Goal: Task Accomplishment & Management: Manage account settings

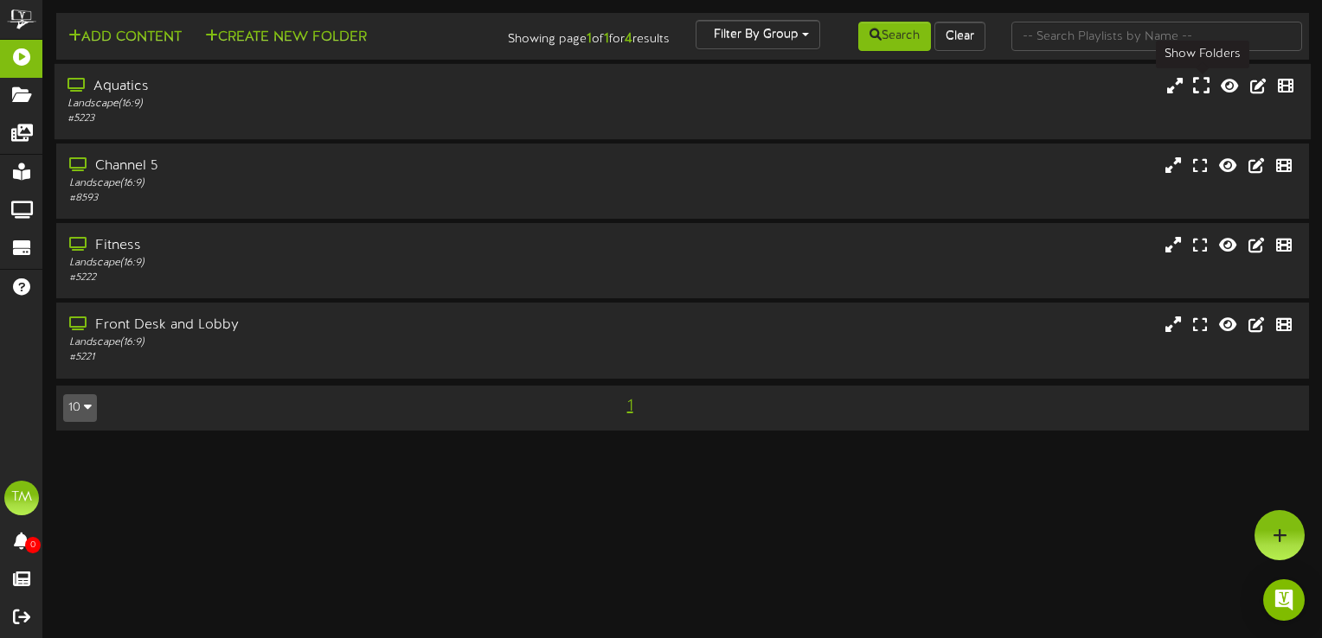
click at [1201, 80] on icon at bounding box center [1201, 85] width 16 height 19
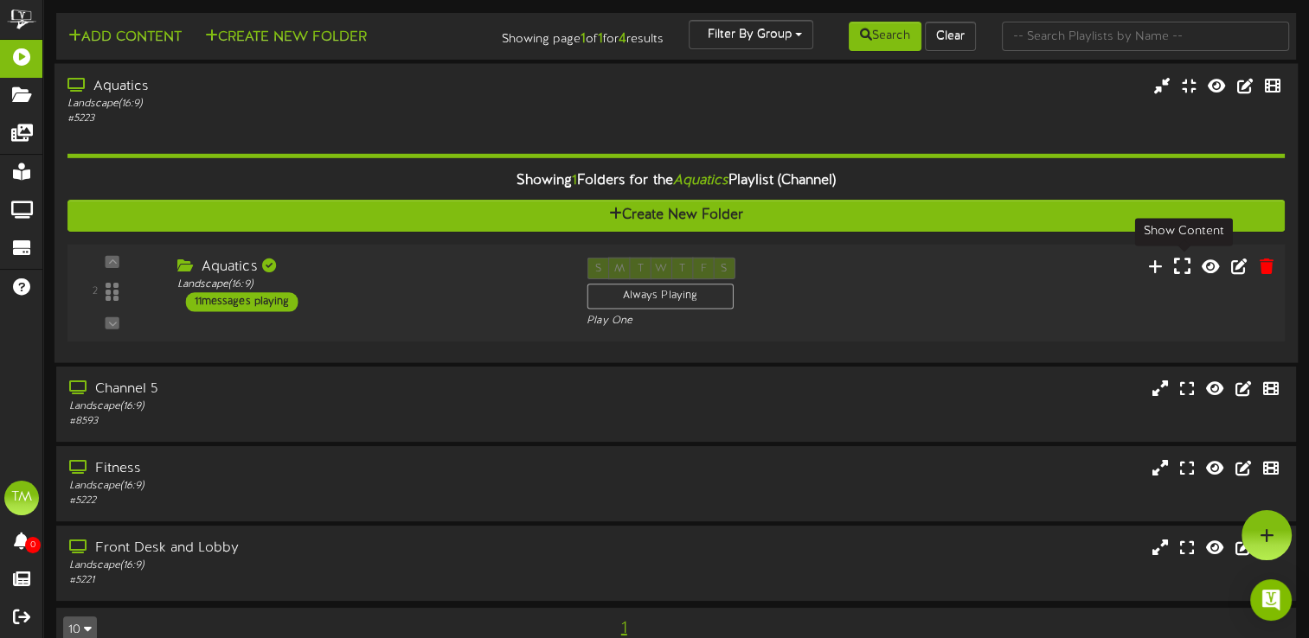
click at [1185, 275] on icon at bounding box center [1182, 265] width 16 height 19
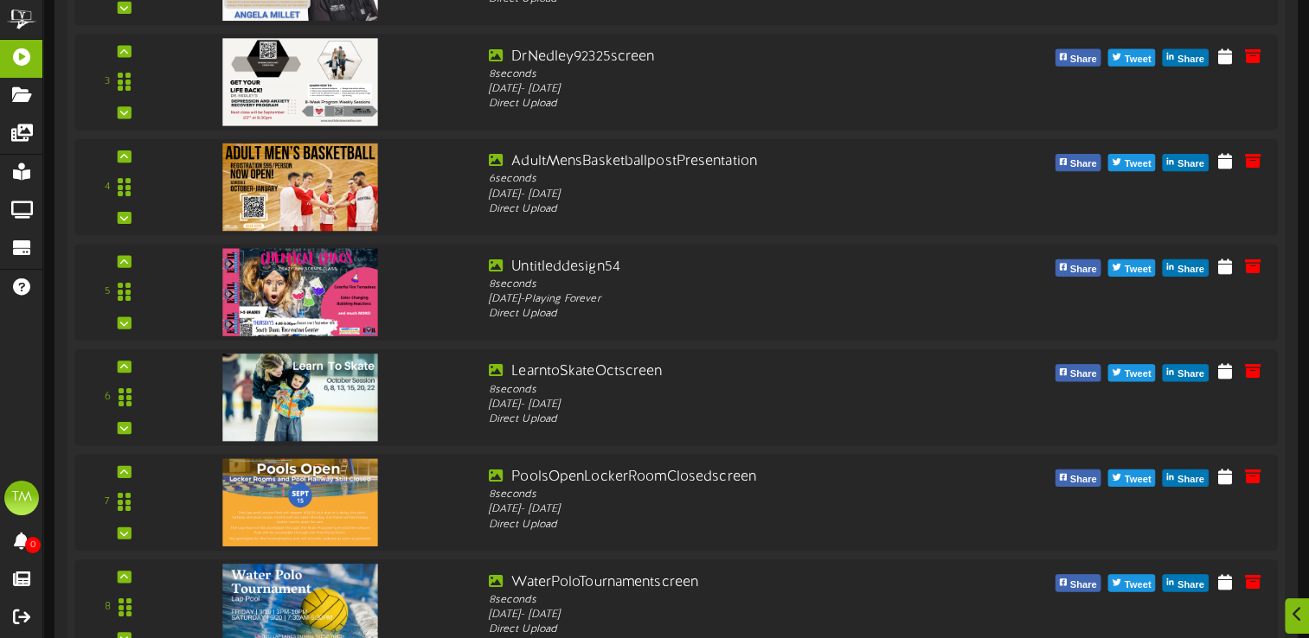
scroll to position [692, 0]
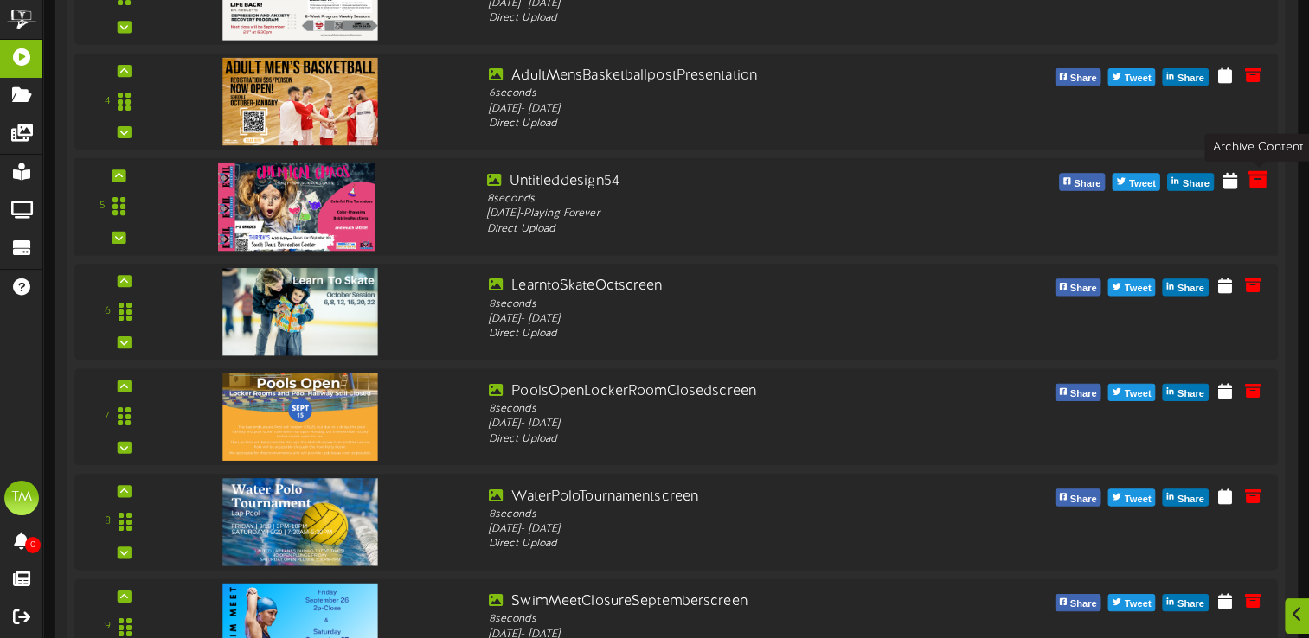
click at [1260, 180] on icon at bounding box center [1257, 179] width 19 height 19
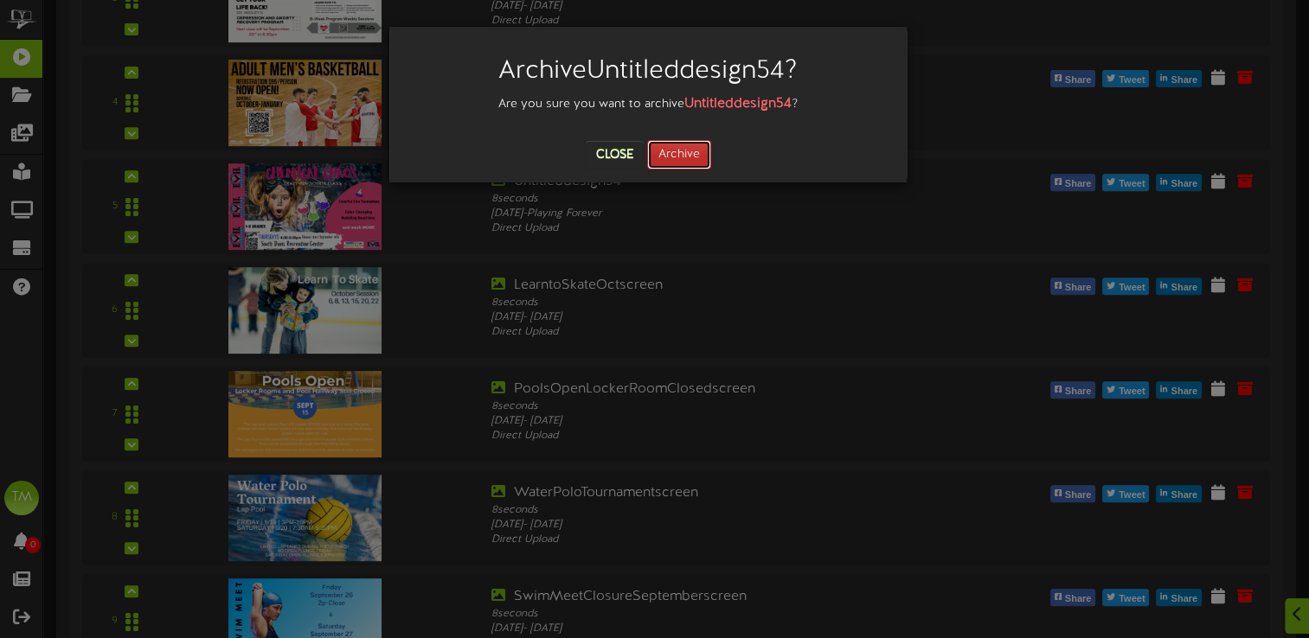
click at [651, 153] on button "Archive" at bounding box center [679, 154] width 64 height 29
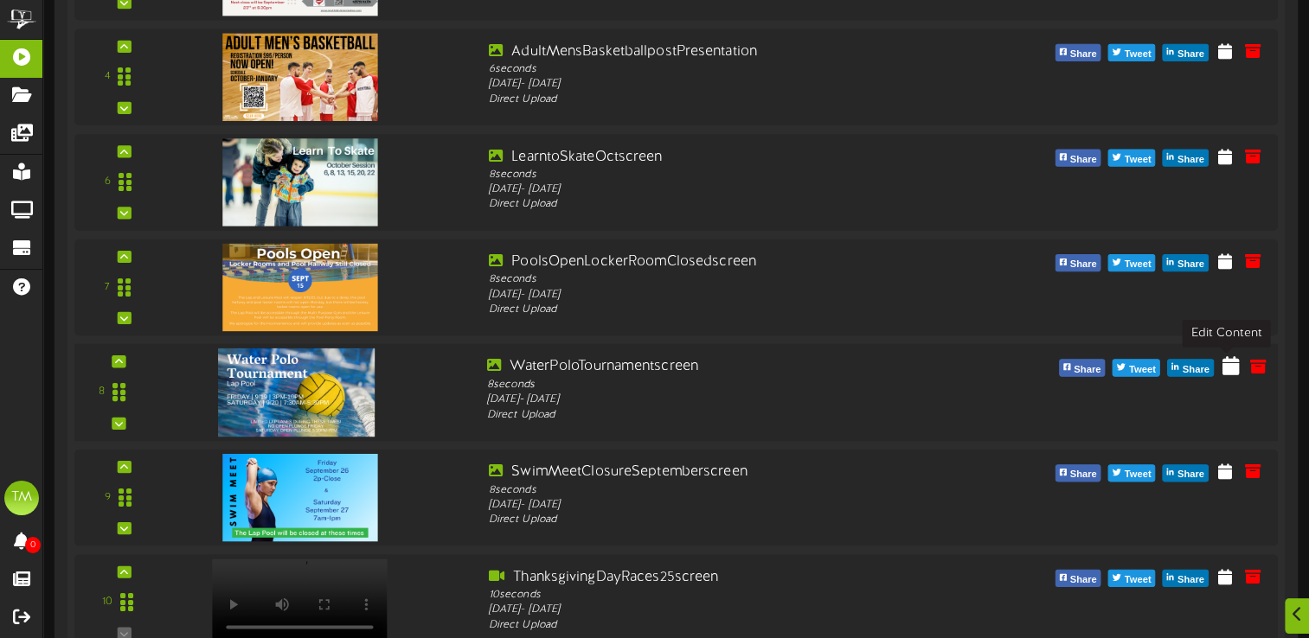
scroll to position [772, 0]
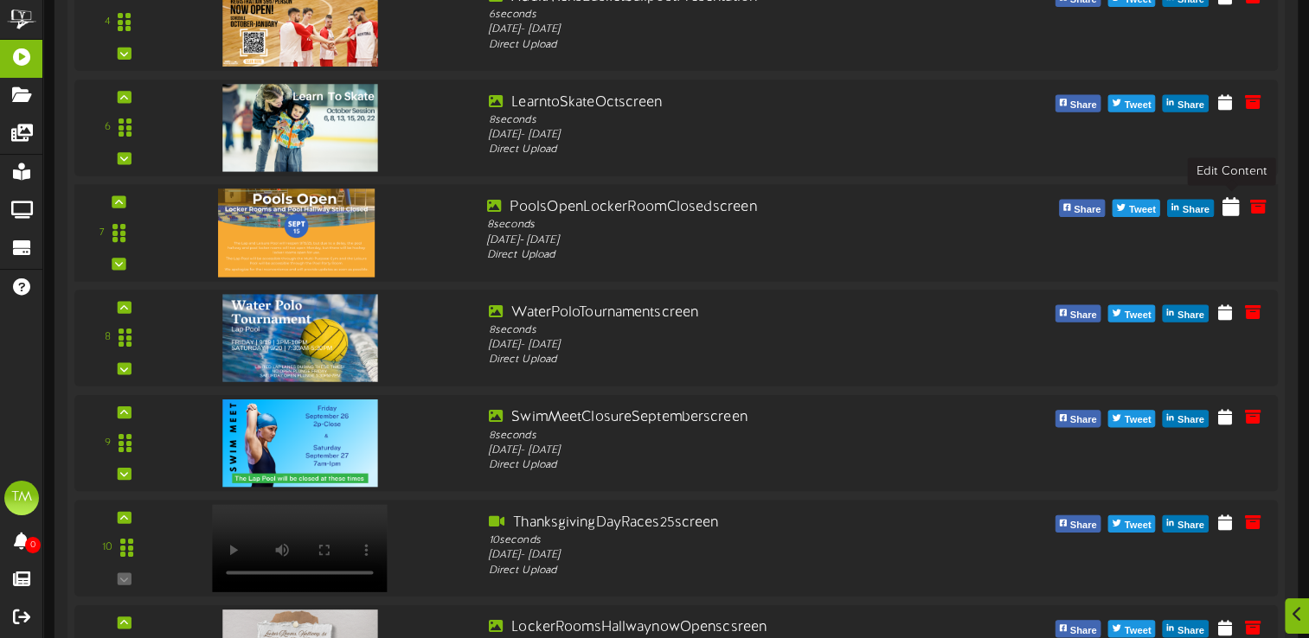
click at [1232, 203] on icon at bounding box center [1230, 205] width 17 height 19
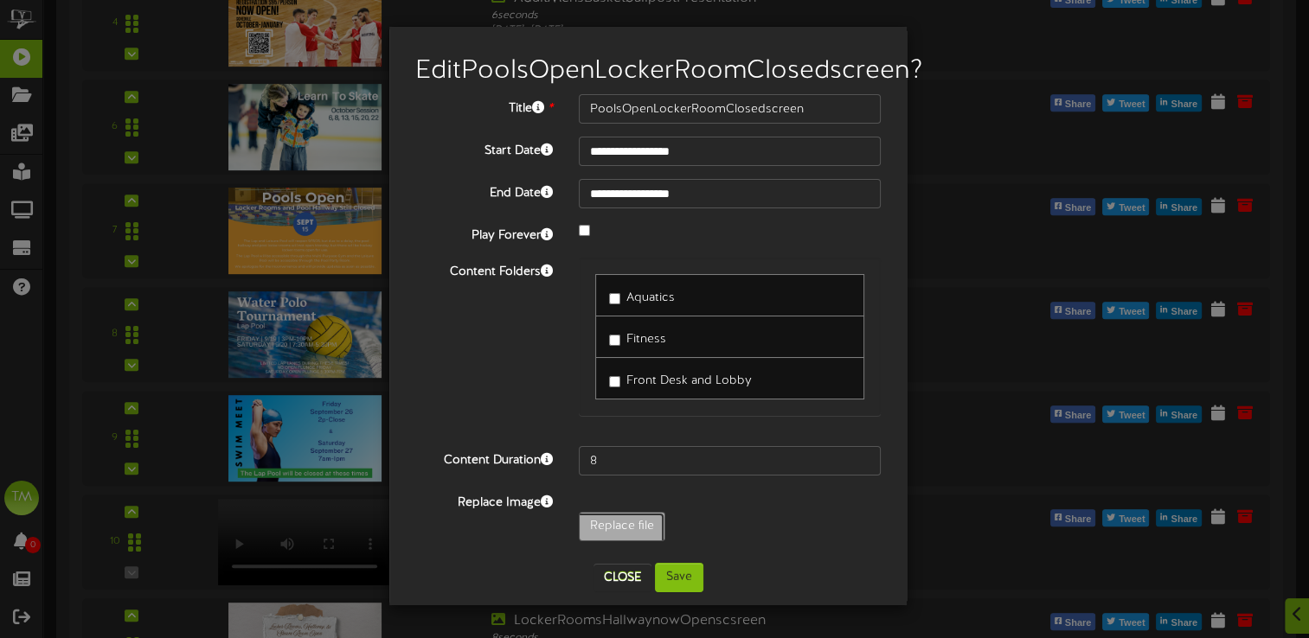
type input "**********"
type input "LockerRoomsHallwaynowOpenscsreen"
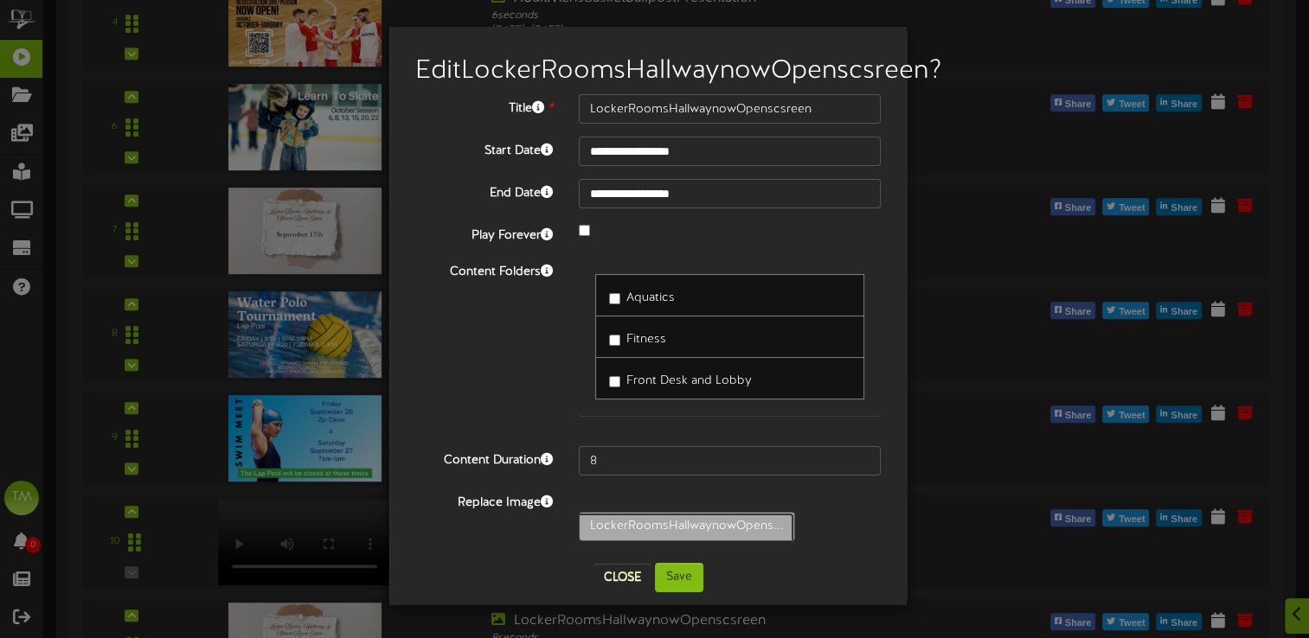
scroll to position [20, 0]
click at [700, 196] on input "**********" at bounding box center [730, 193] width 302 height 29
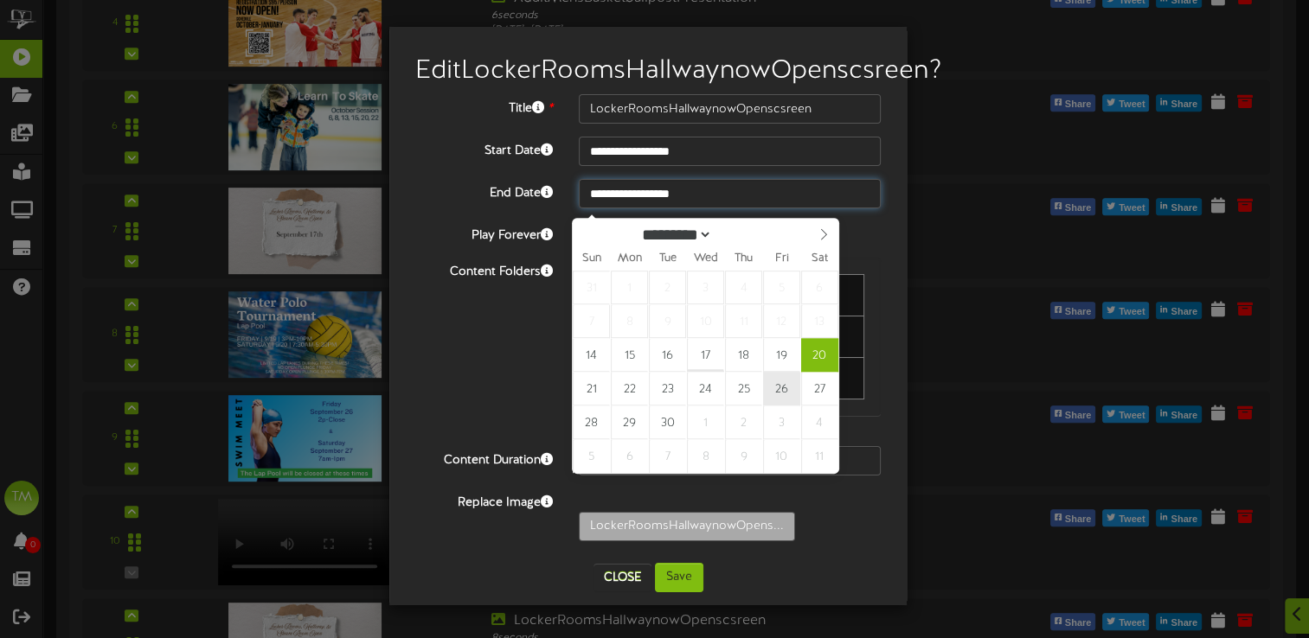
type input "**********"
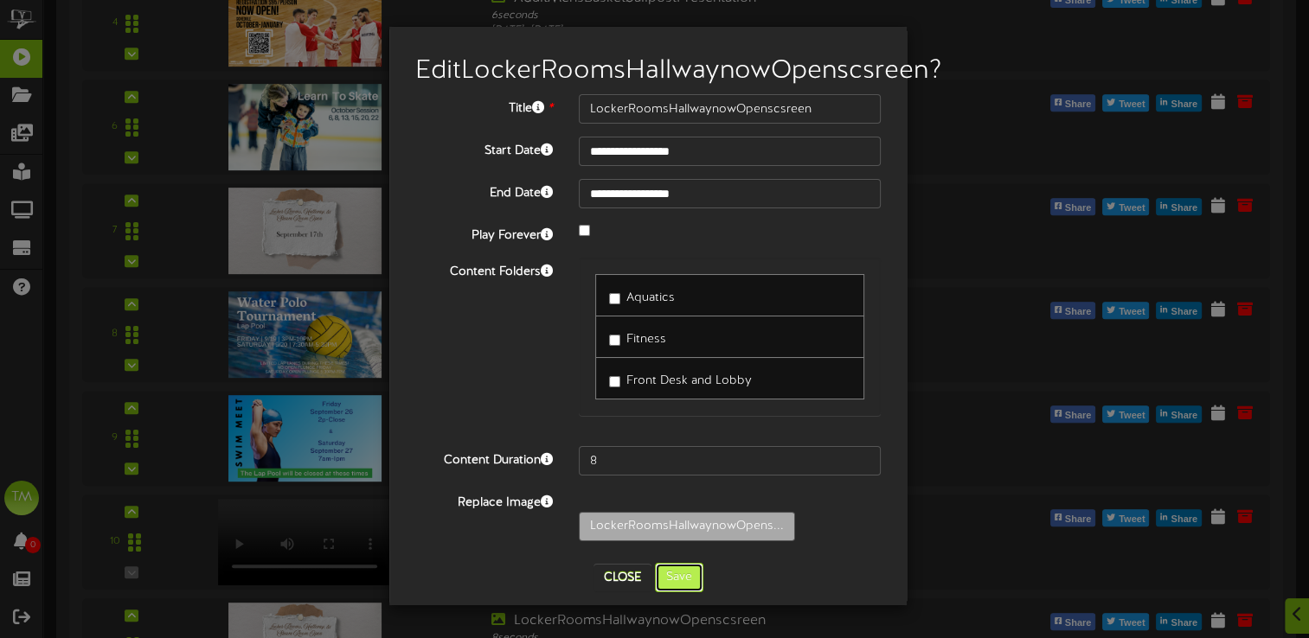
click at [683, 590] on button "Save" at bounding box center [679, 577] width 48 height 29
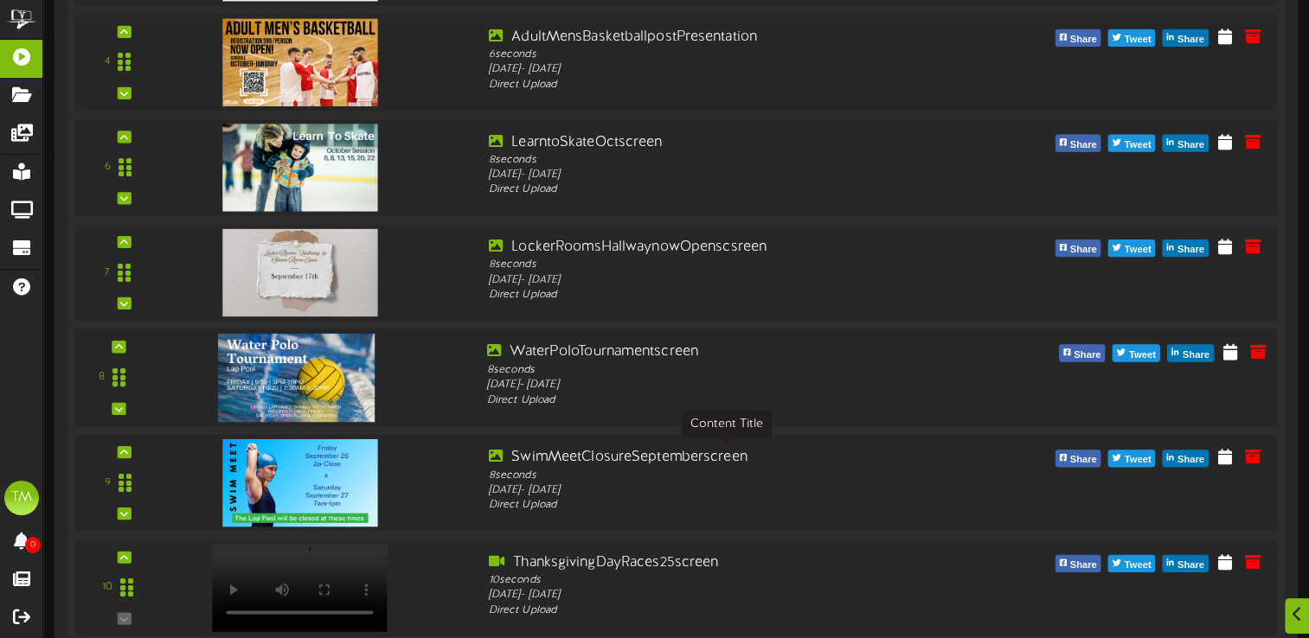
scroll to position [807, 0]
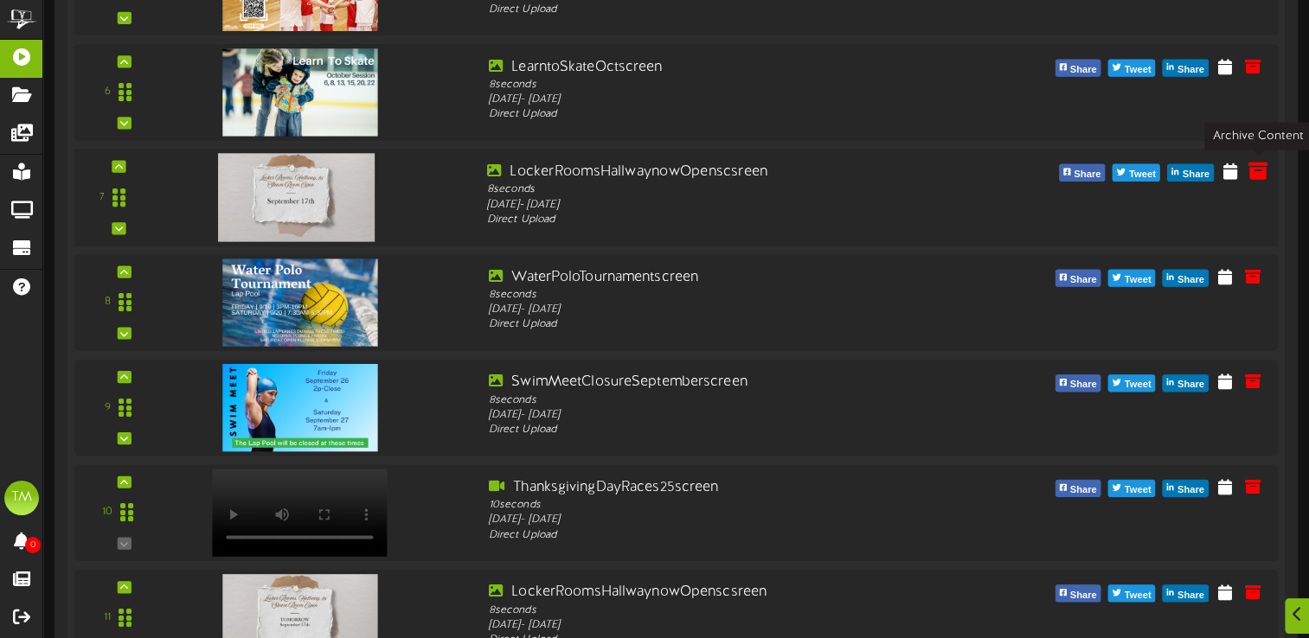
click at [1257, 175] on icon at bounding box center [1257, 170] width 19 height 19
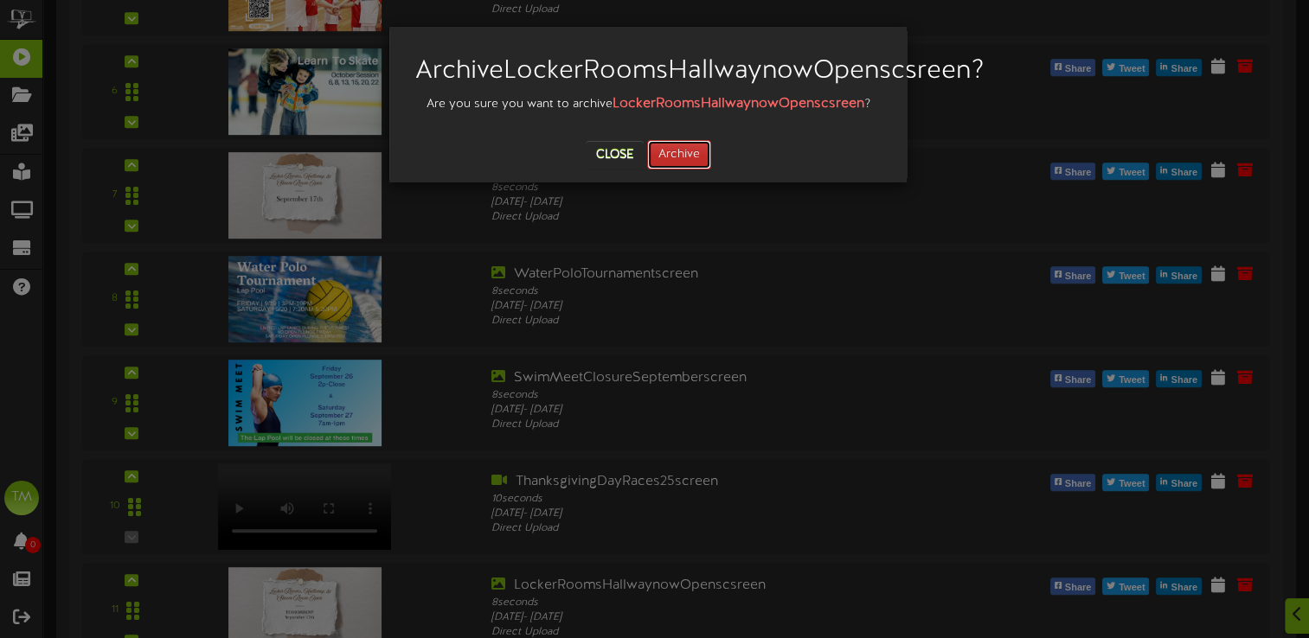
click at [697, 170] on button "Archive" at bounding box center [679, 154] width 64 height 29
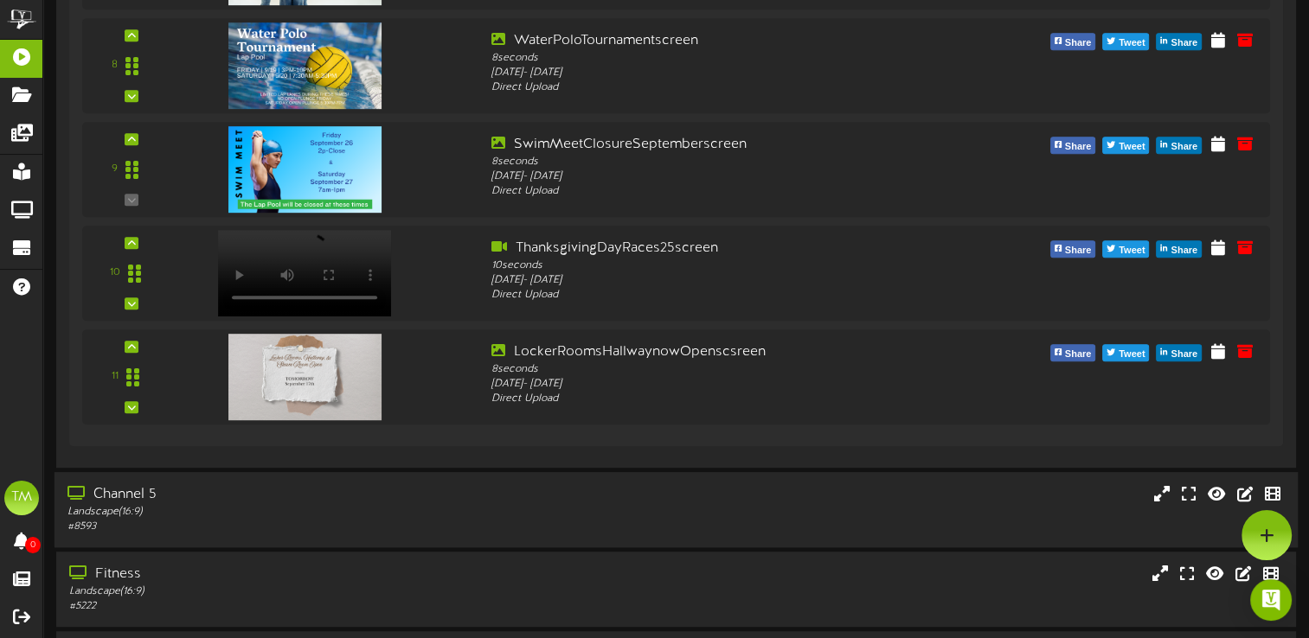
scroll to position [910, 0]
